Goal: Information Seeking & Learning: Learn about a topic

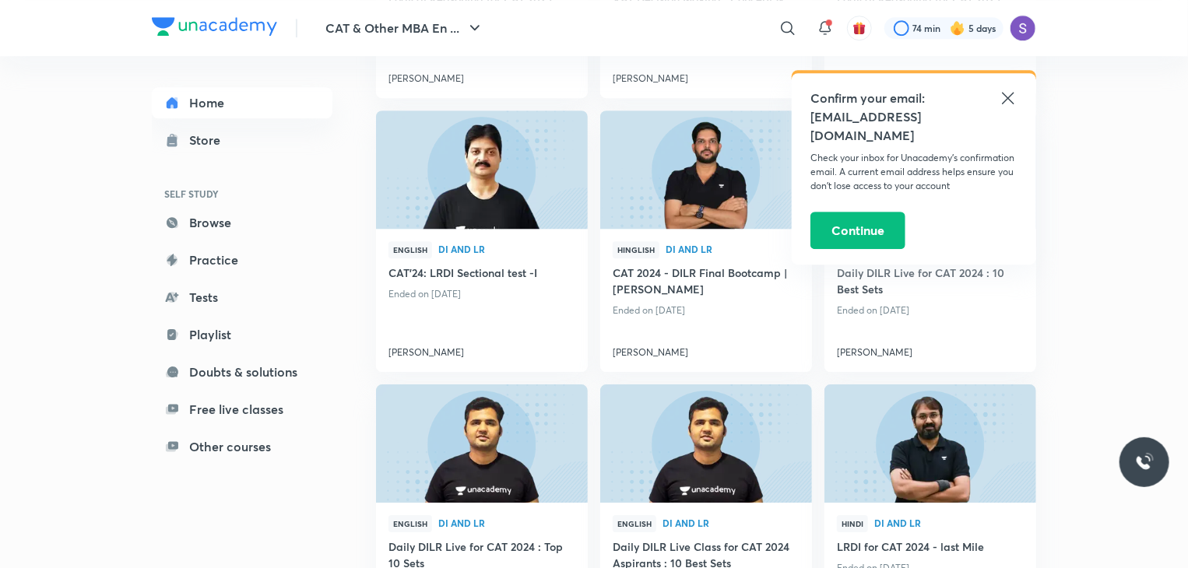
scroll to position [5278, 0]
click at [645, 350] on h4 "[PERSON_NAME]" at bounding box center [706, 349] width 187 height 20
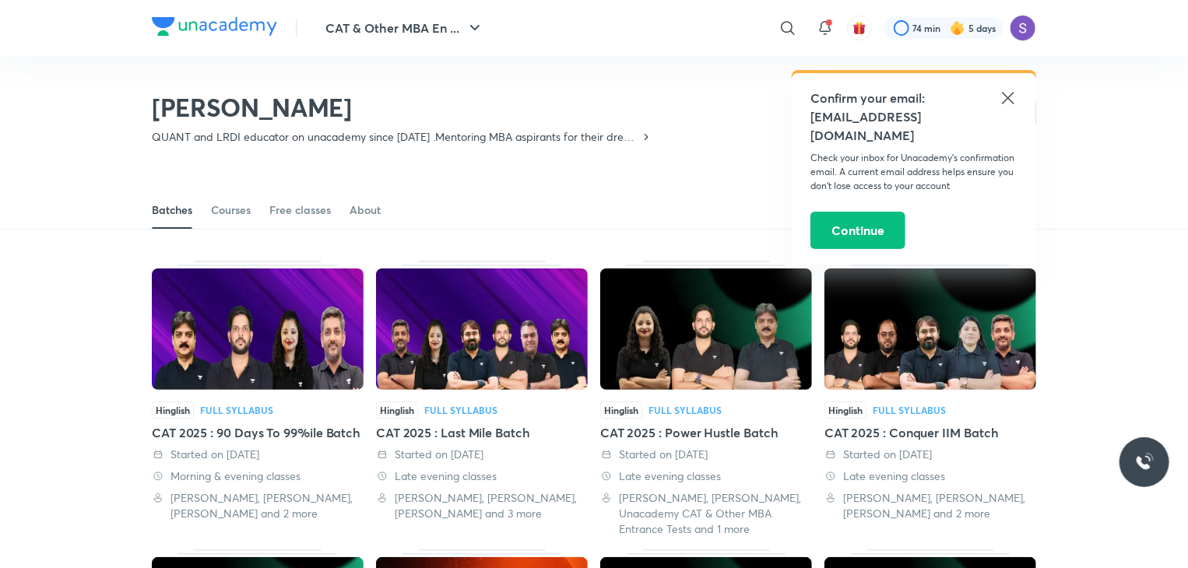
scroll to position [1134, 0]
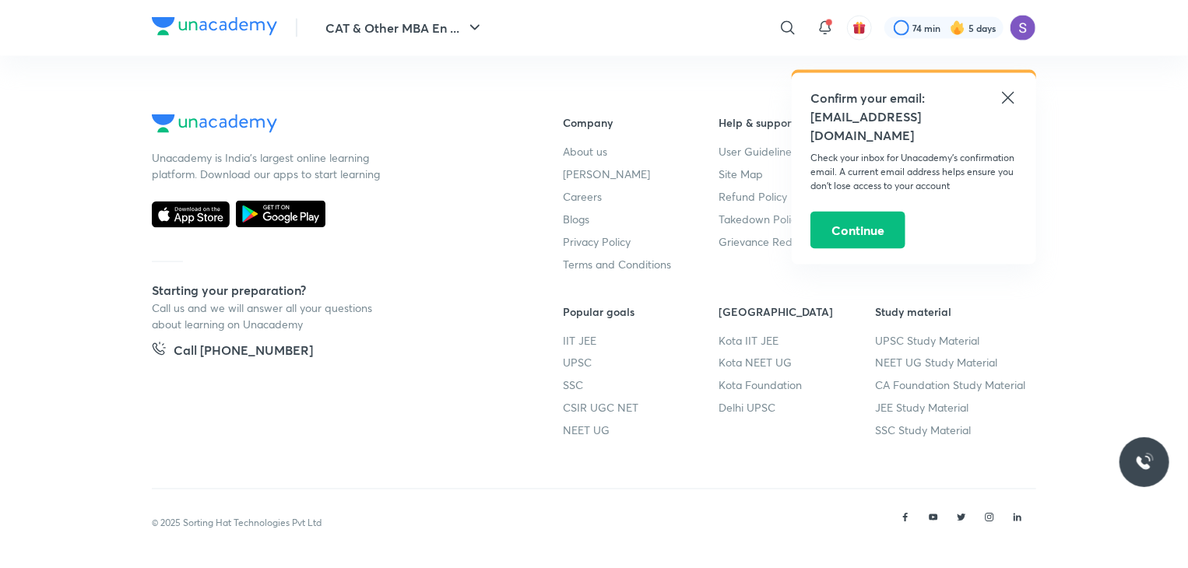
click at [1006, 94] on icon at bounding box center [1008, 98] width 12 height 12
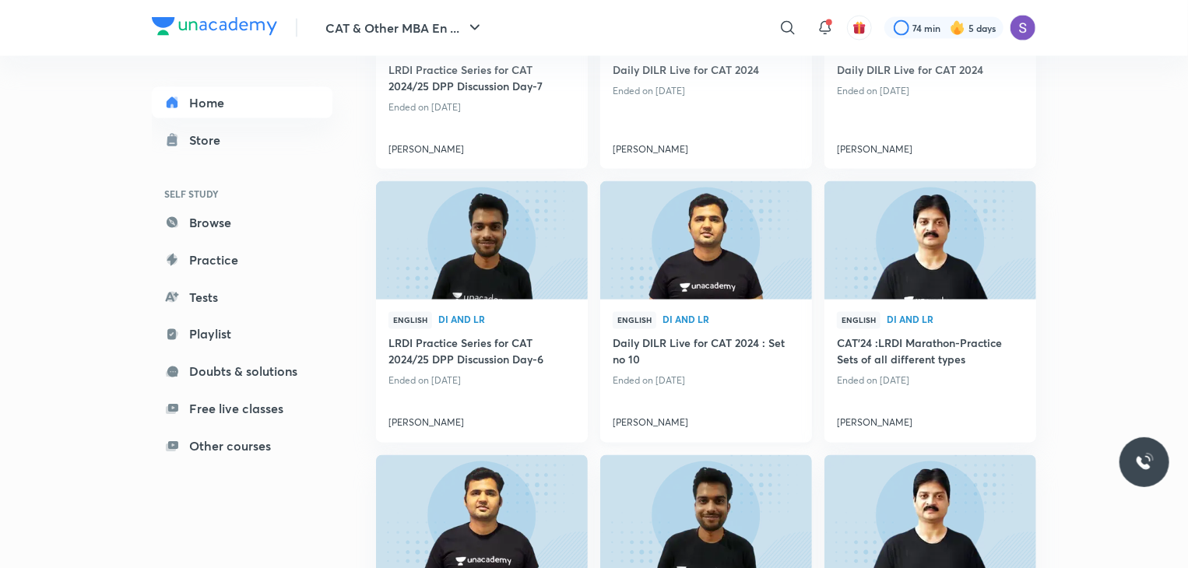
scroll to position [7123, 0]
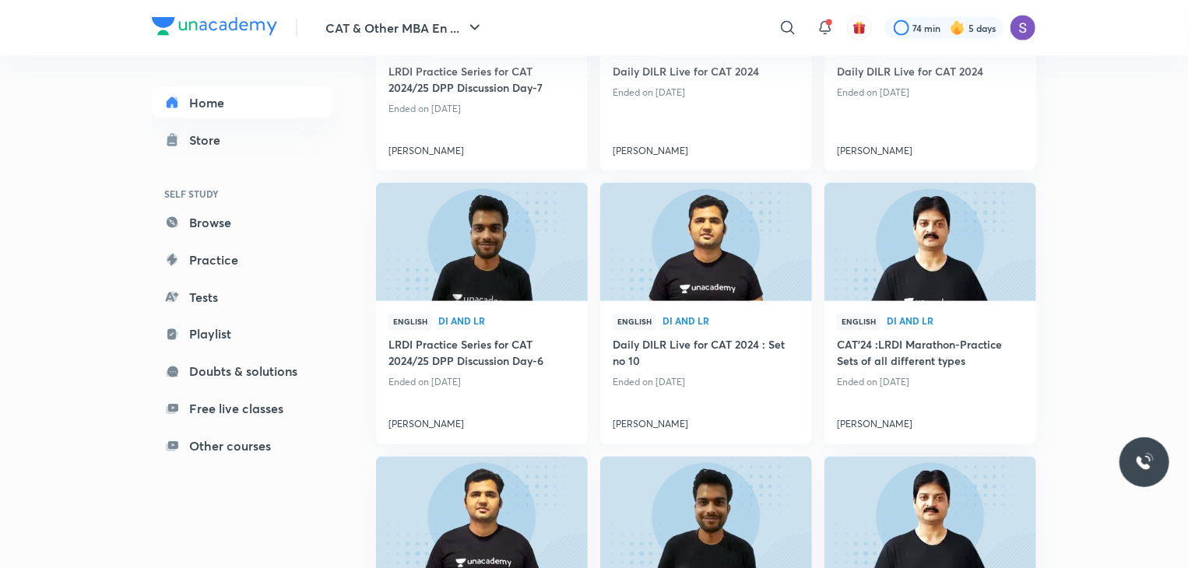
click at [660, 350] on h4 "Daily DILR Live for CAT 2024 : Set no 10" at bounding box center [706, 355] width 187 height 36
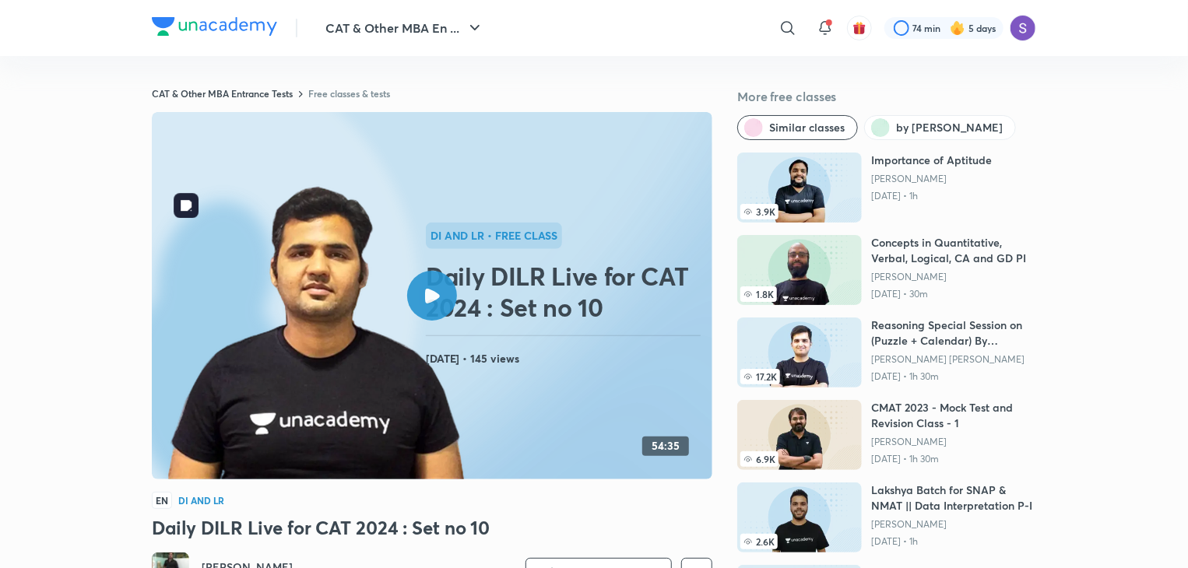
click at [420, 283] on div at bounding box center [432, 296] width 50 height 50
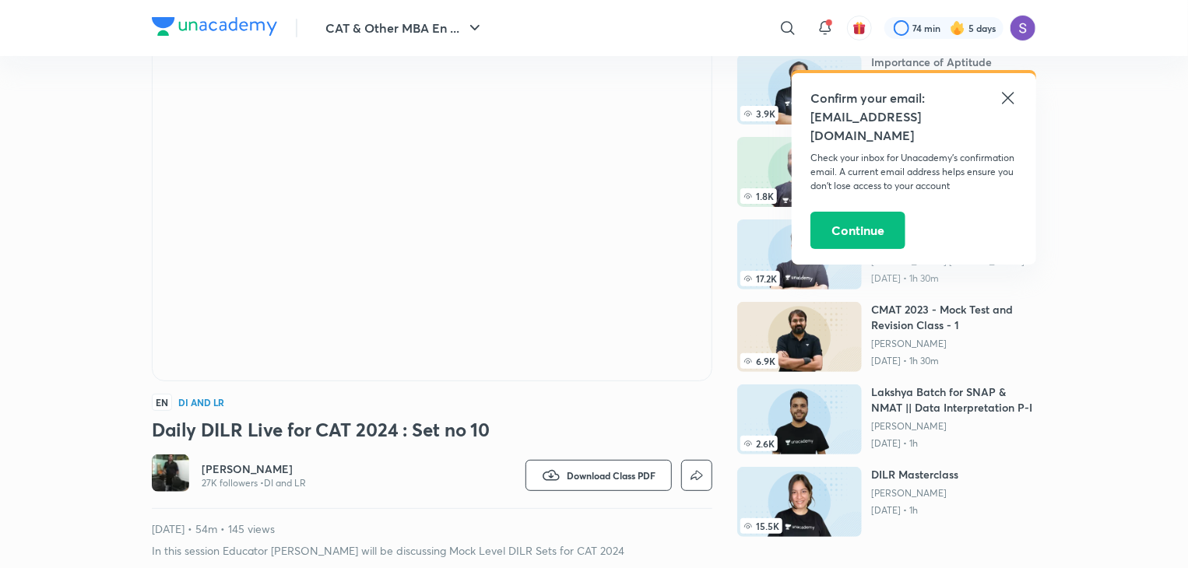
scroll to position [99, 0]
click at [1004, 97] on icon at bounding box center [1008, 98] width 19 height 19
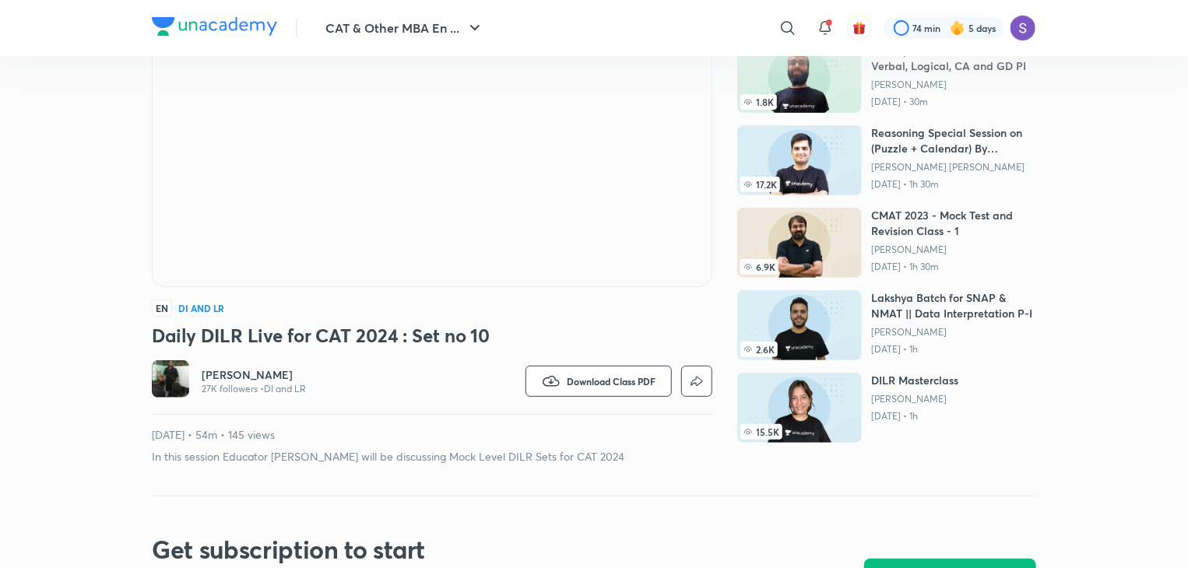
scroll to position [195, 0]
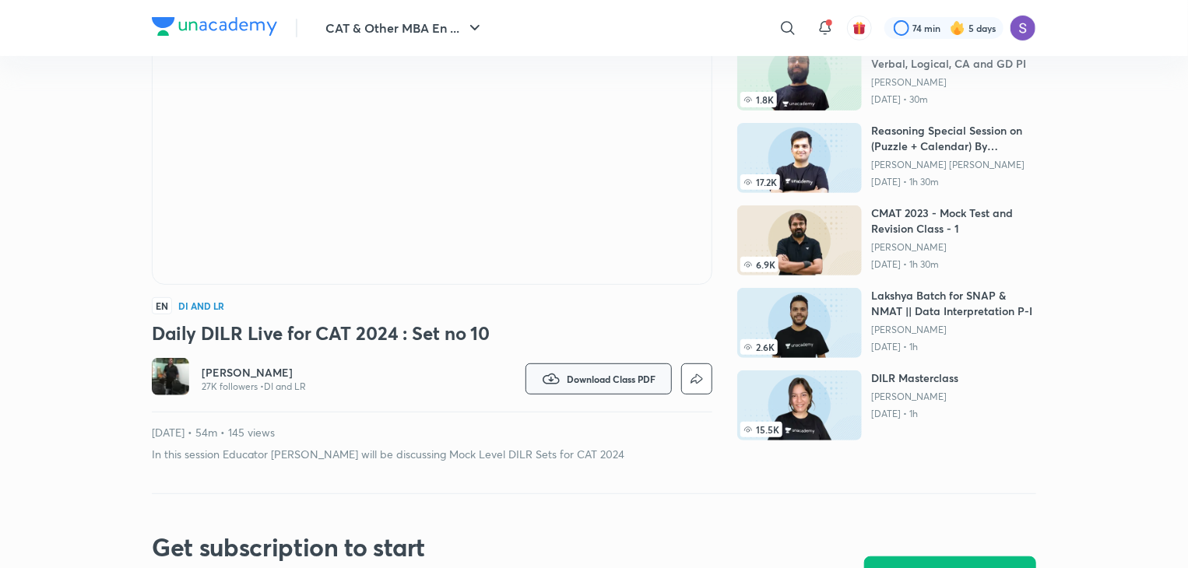
click at [558, 371] on icon "button" at bounding box center [551, 379] width 19 height 19
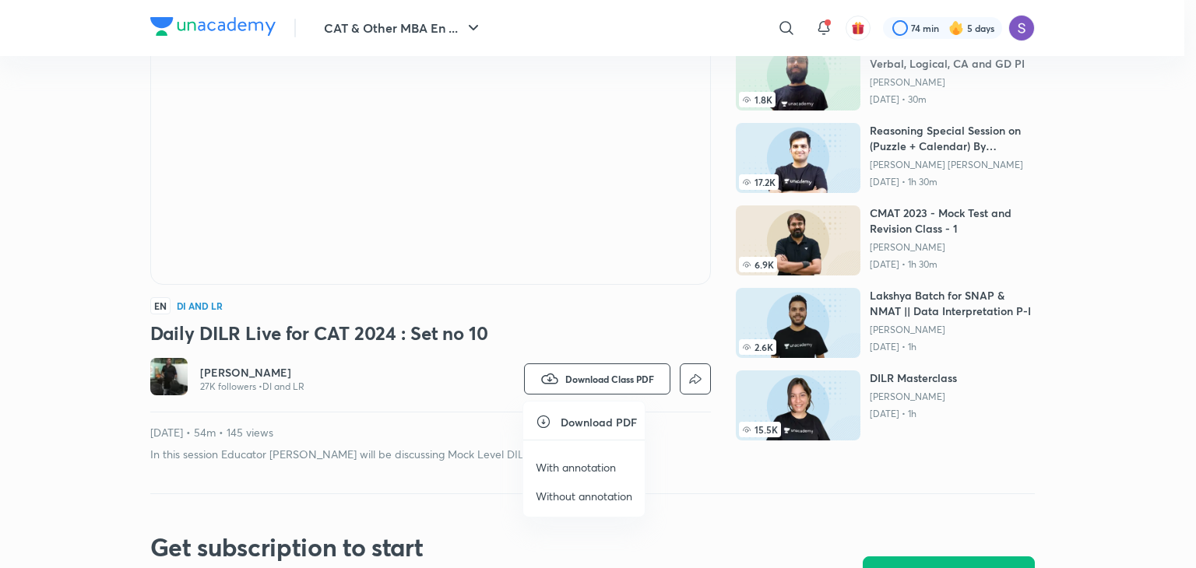
click at [561, 468] on p "With annotation" at bounding box center [576, 467] width 80 height 16
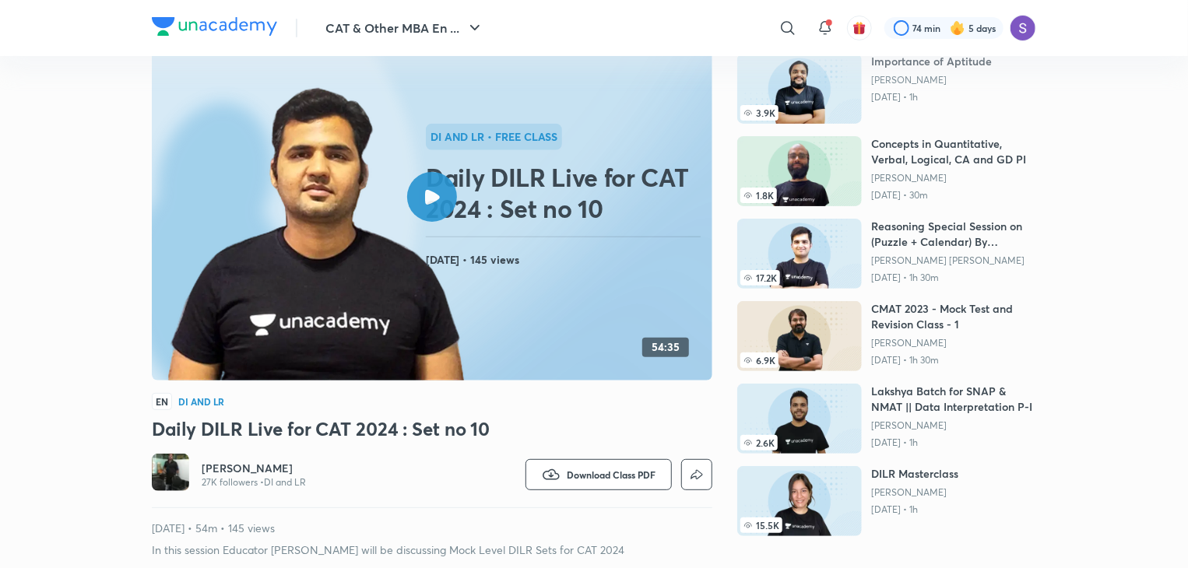
scroll to position [0, 0]
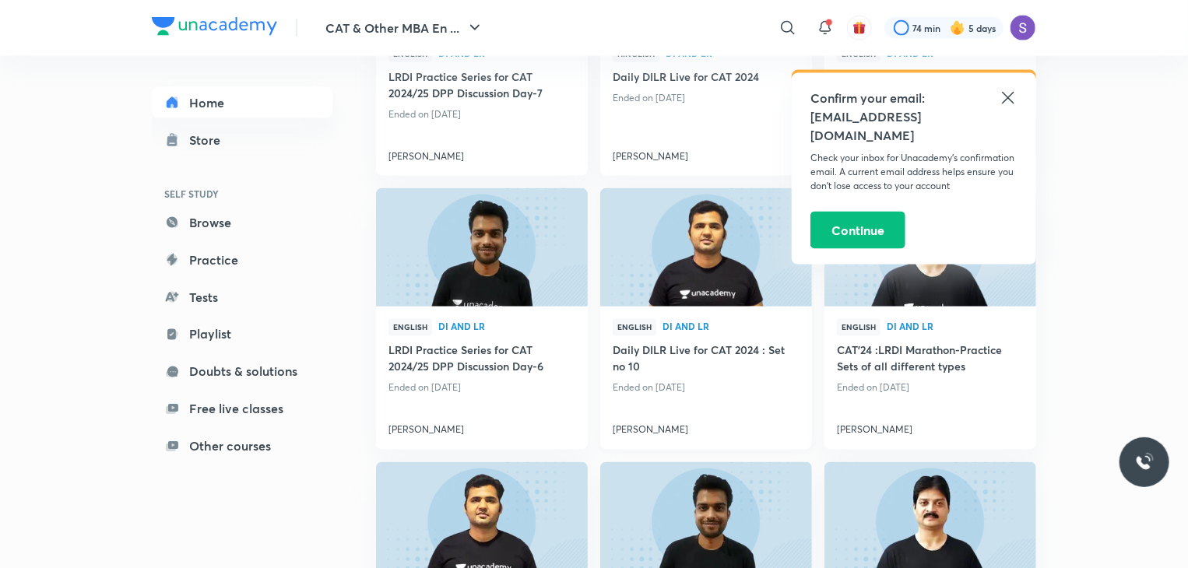
scroll to position [7123, 0]
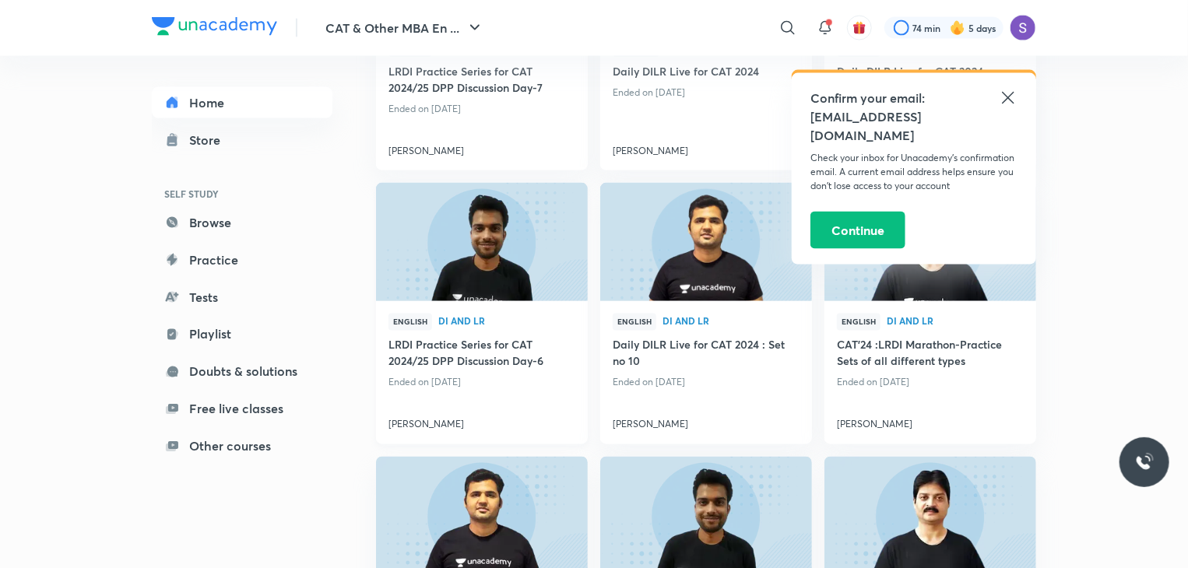
click at [438, 417] on h4 "[PERSON_NAME]" at bounding box center [482, 422] width 187 height 20
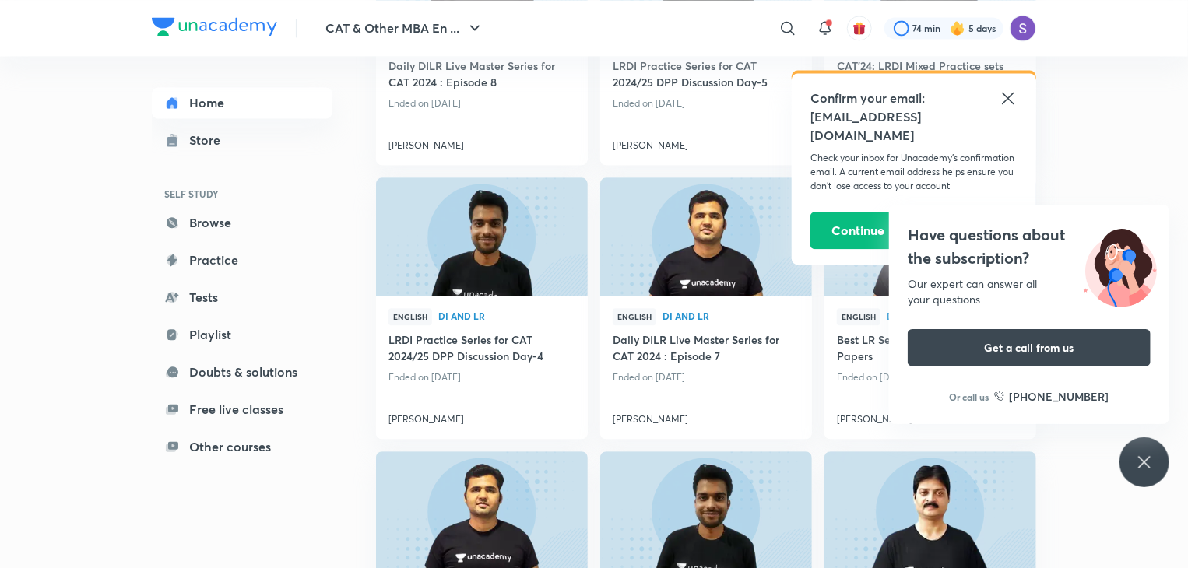
scroll to position [7675, 0]
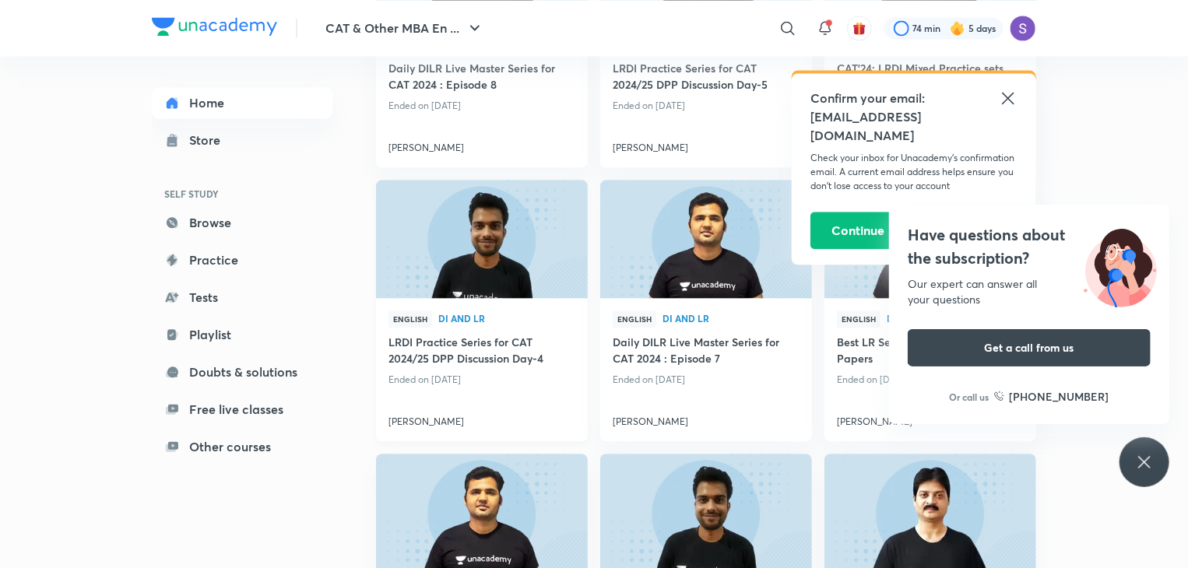
click at [442, 364] on h4 "LRDI Practice Series for CAT 2024/25 DPP Discussion Day-4" at bounding box center [482, 352] width 187 height 36
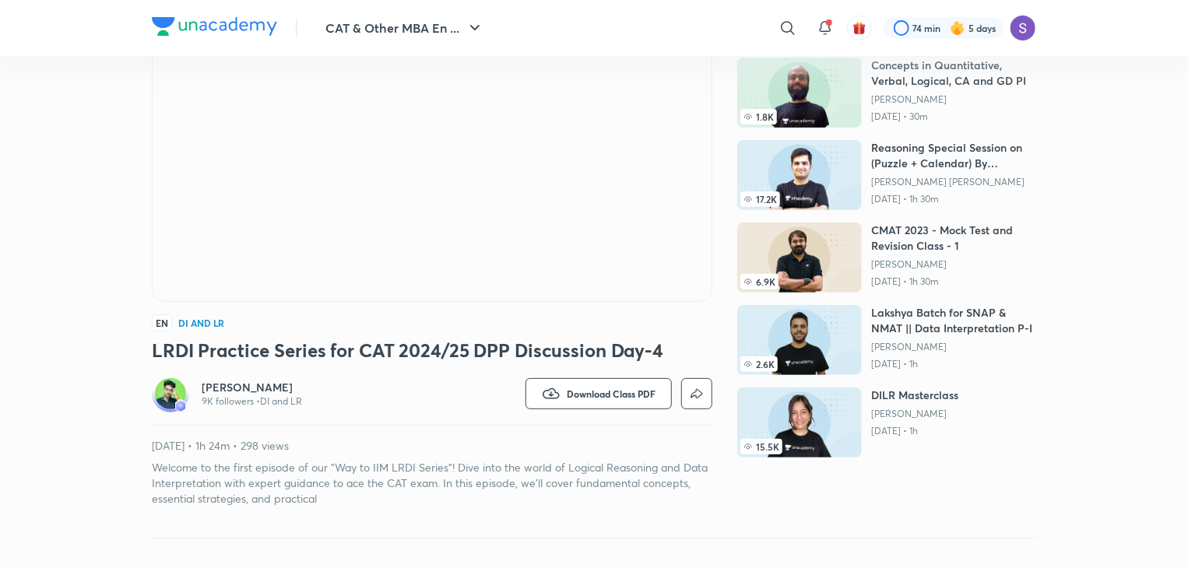
scroll to position [187, 0]
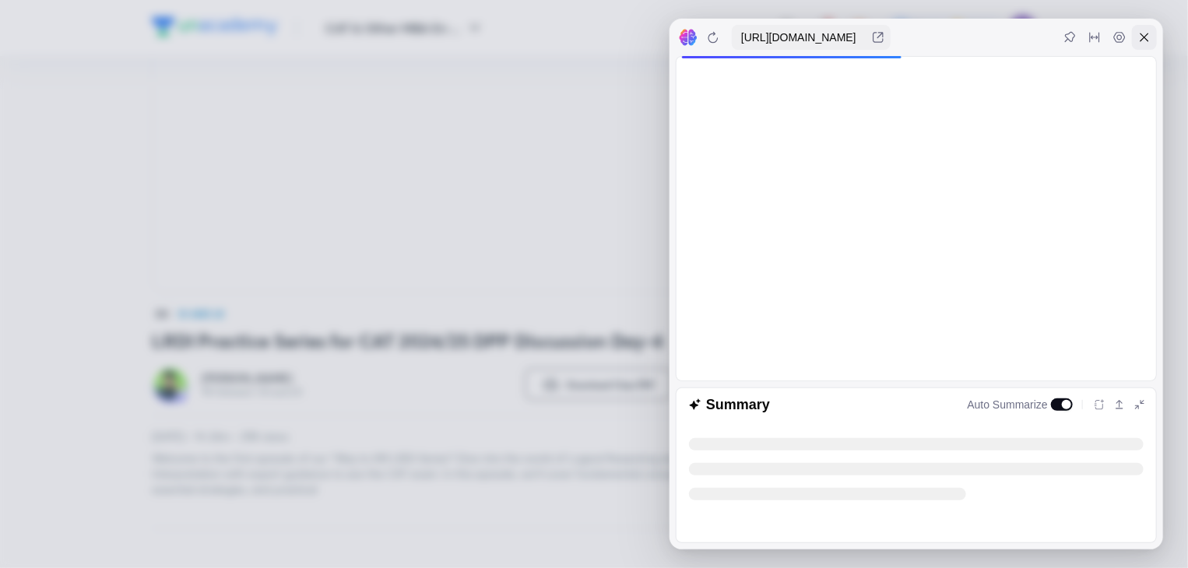
click at [1145, 41] on icon at bounding box center [1144, 37] width 12 height 12
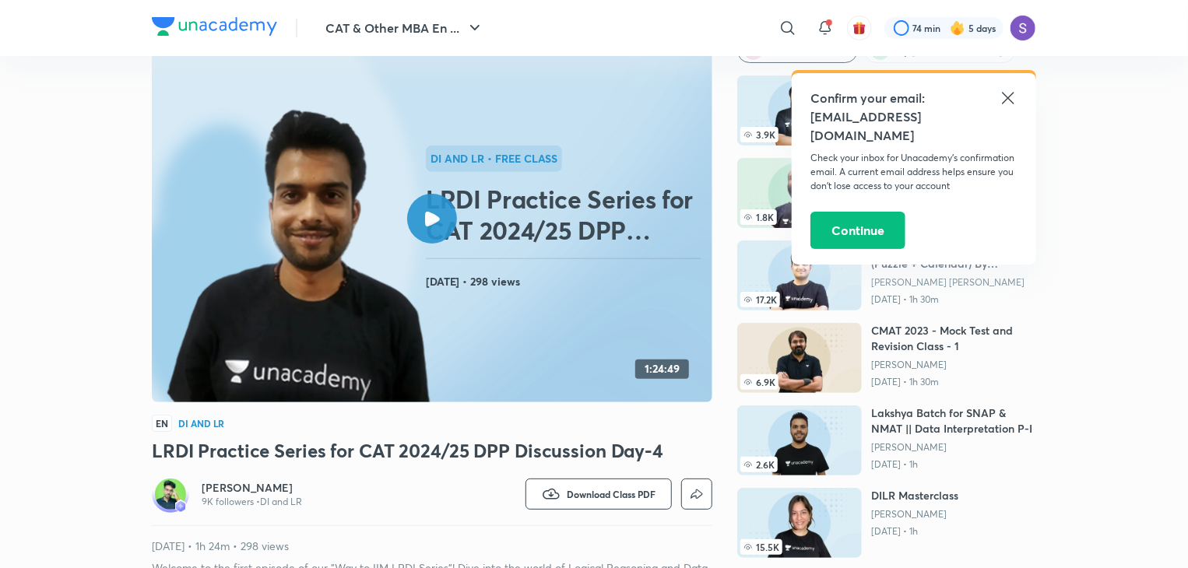
scroll to position [0, 0]
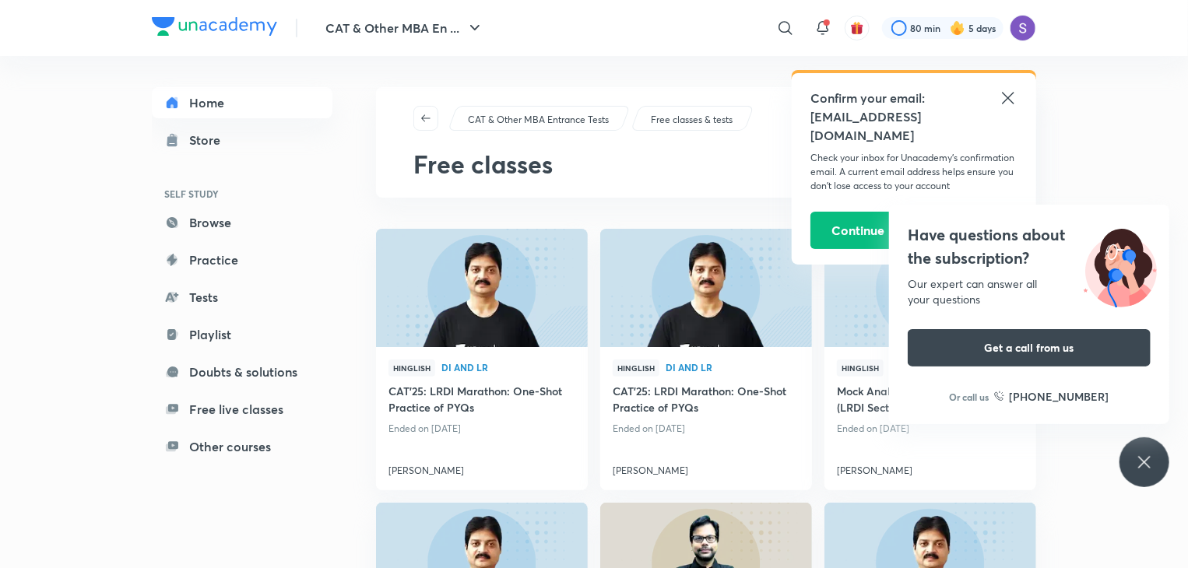
click at [1005, 107] on icon at bounding box center [1008, 98] width 19 height 19
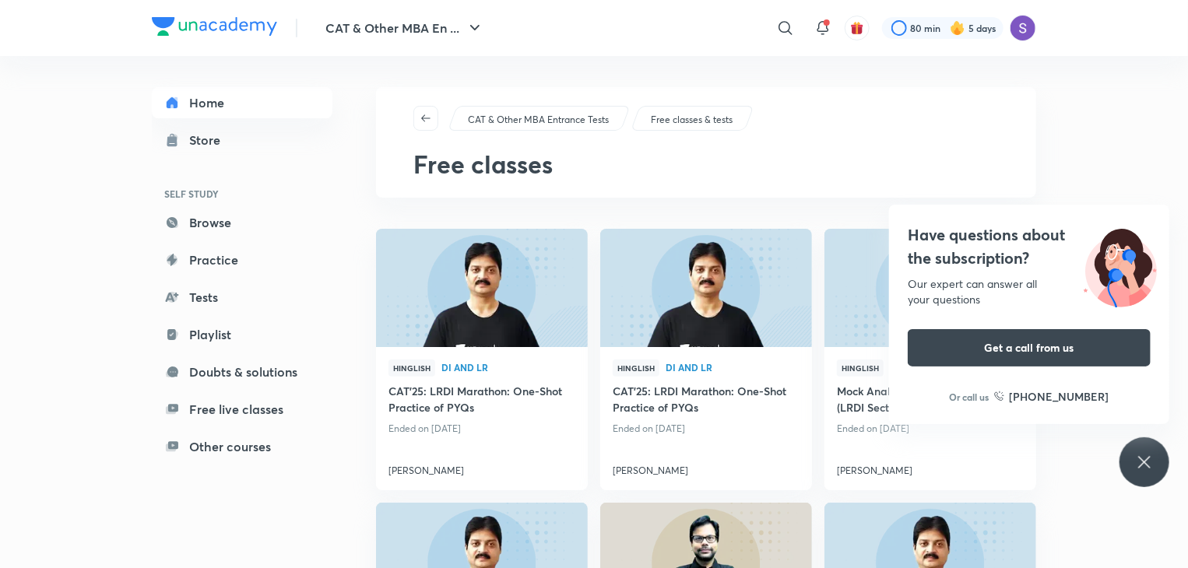
click at [1148, 480] on div "Have questions about the subscription? Our expert can answer all your questions…" at bounding box center [1145, 463] width 50 height 50
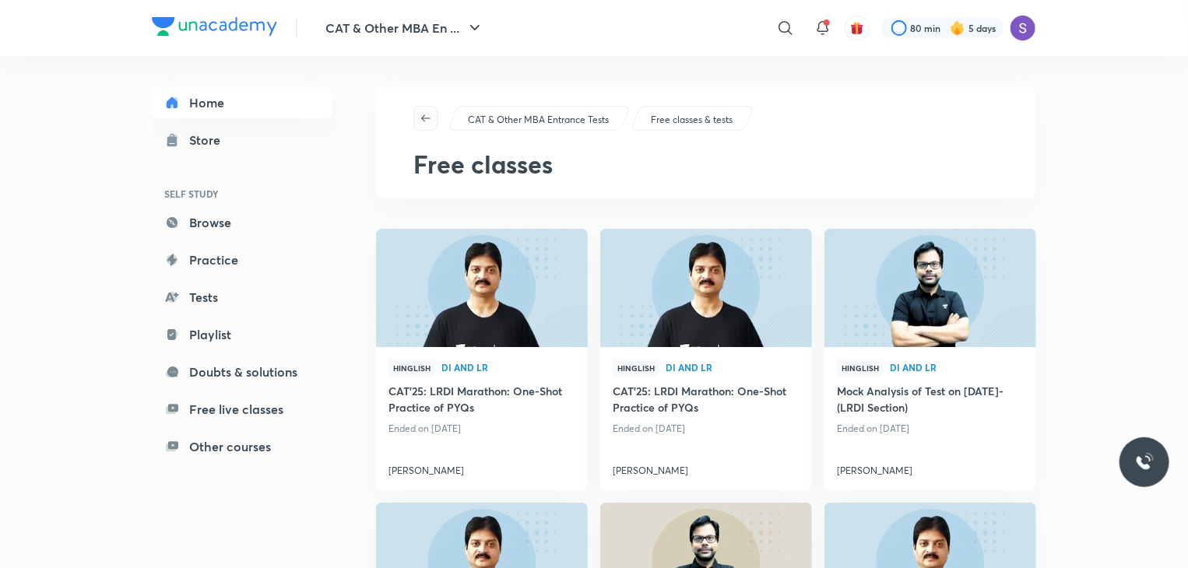
click at [430, 125] on button "button" at bounding box center [425, 118] width 25 height 25
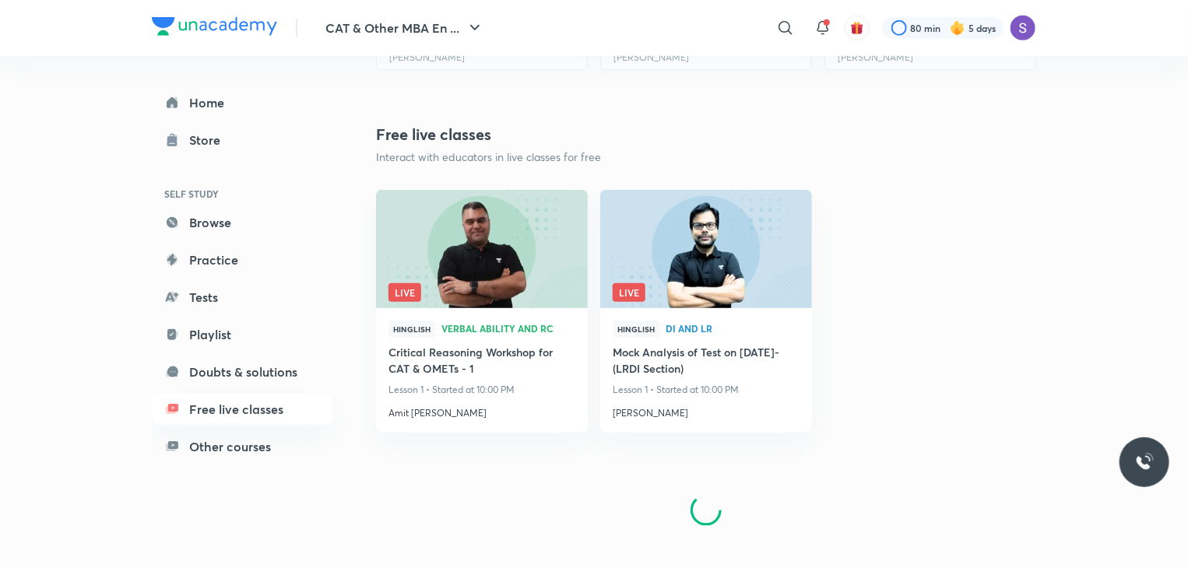
scroll to position [750, 0]
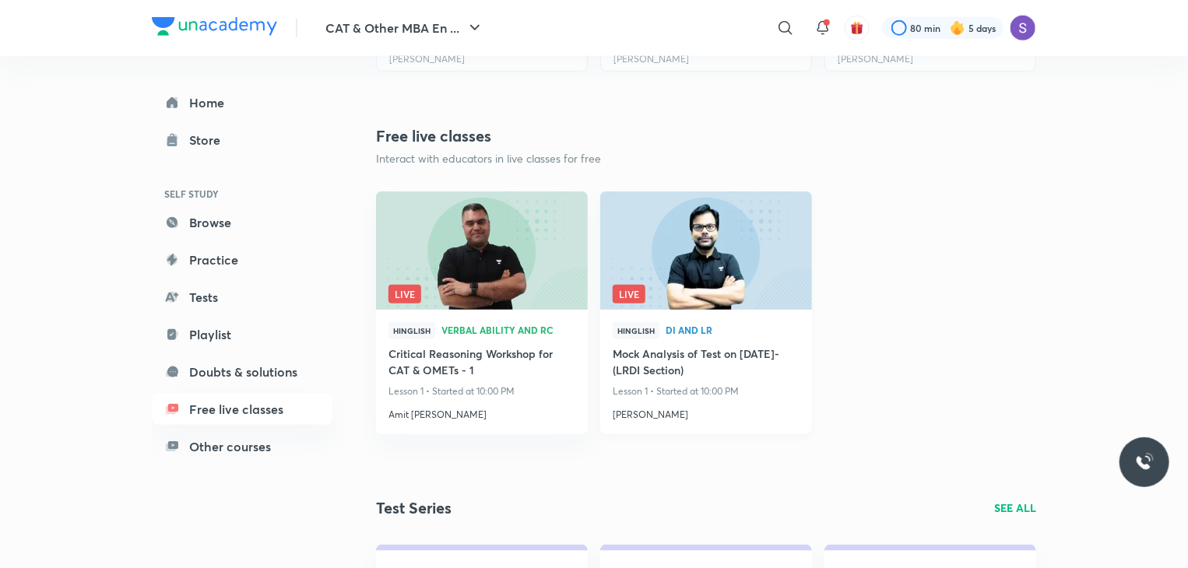
click at [664, 350] on h4 "Mock Analysis of Test on [DATE]- (LRDI Section)" at bounding box center [706, 364] width 187 height 36
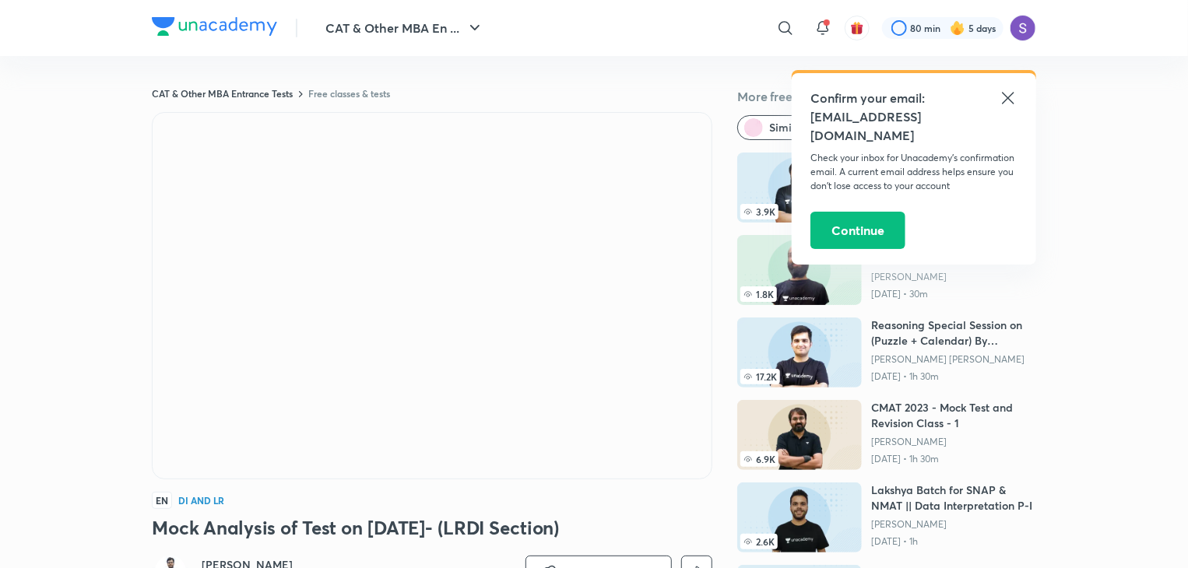
click at [1011, 91] on icon at bounding box center [1008, 98] width 19 height 19
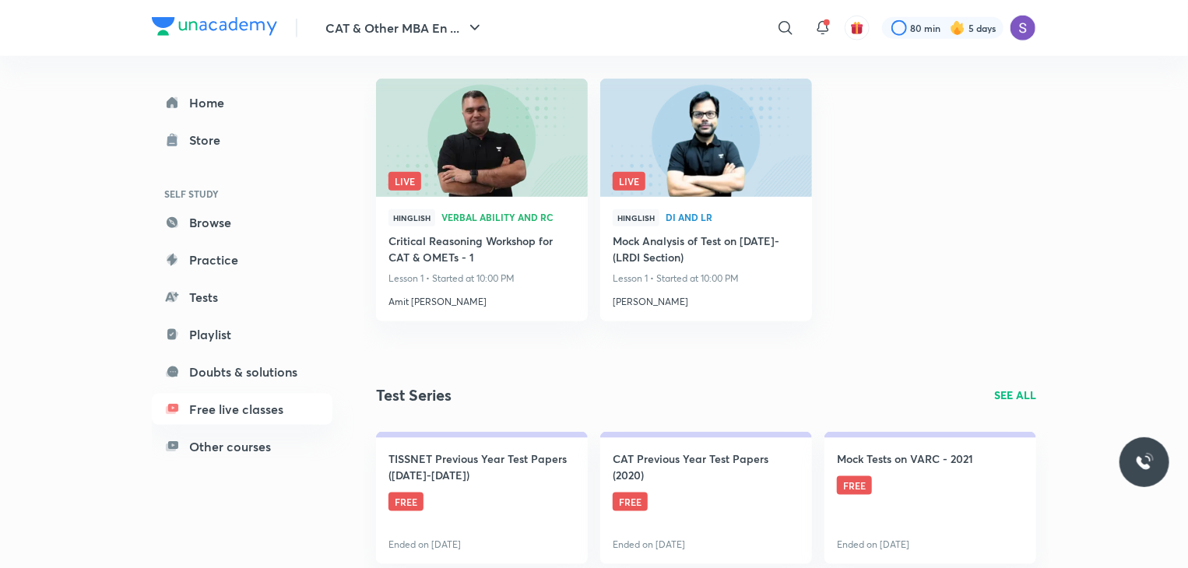
scroll to position [862, 0]
